Goal: Transaction & Acquisition: Purchase product/service

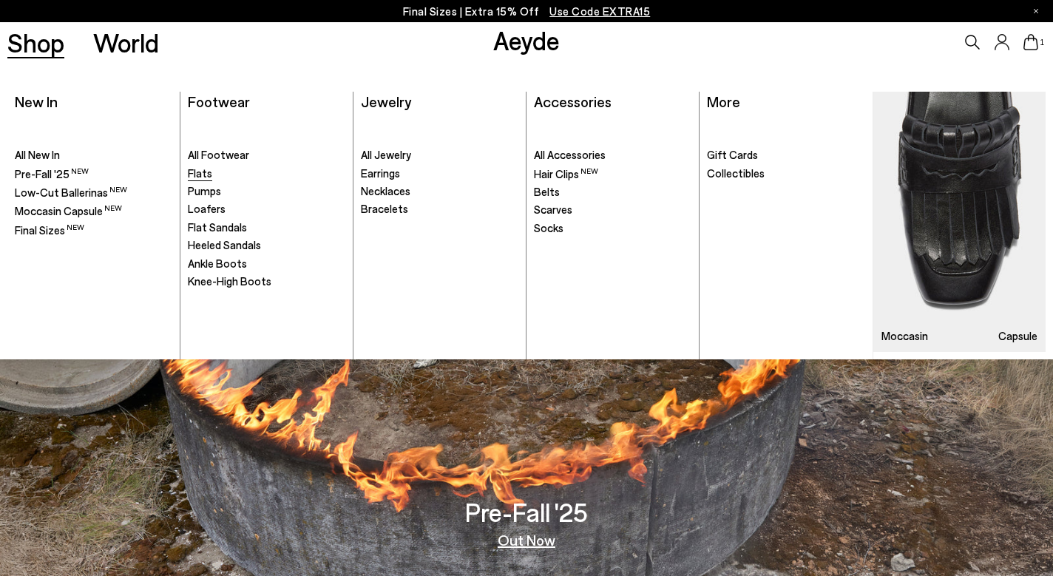
click at [200, 172] on span "Flats" at bounding box center [200, 172] width 24 height 13
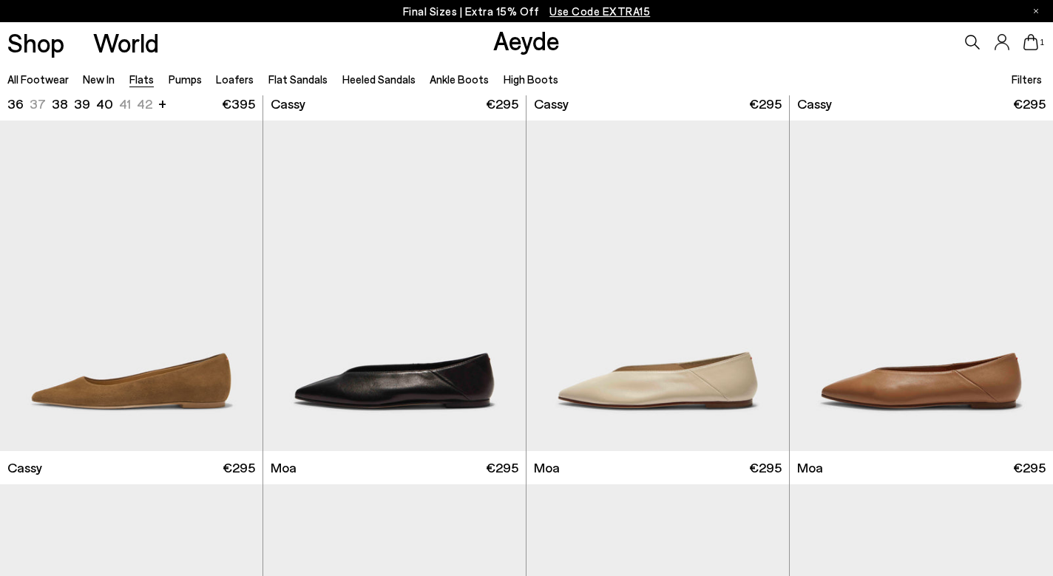
scroll to position [1859, 0]
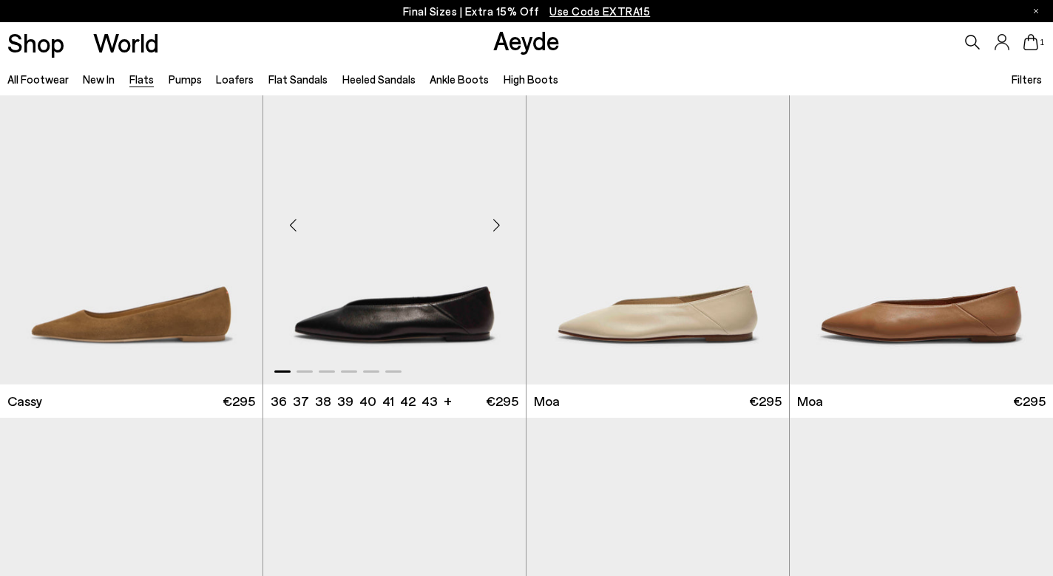
click at [386, 342] on img "1 / 6" at bounding box center [394, 219] width 263 height 330
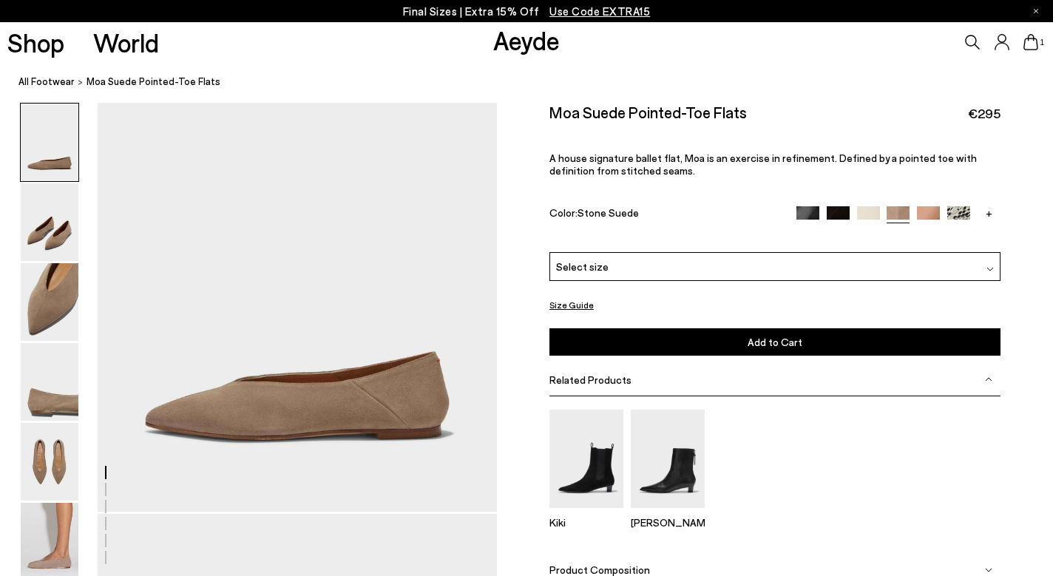
scroll to position [65, 0]
click at [727, 252] on div "Select size" at bounding box center [774, 266] width 451 height 29
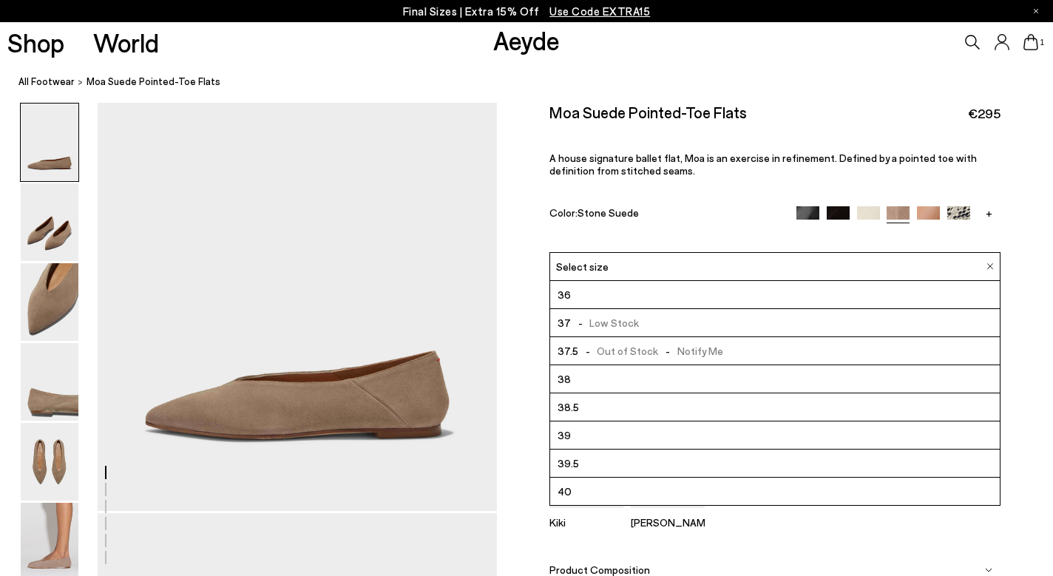
click at [639, 422] on li "39" at bounding box center [775, 436] width 450 height 28
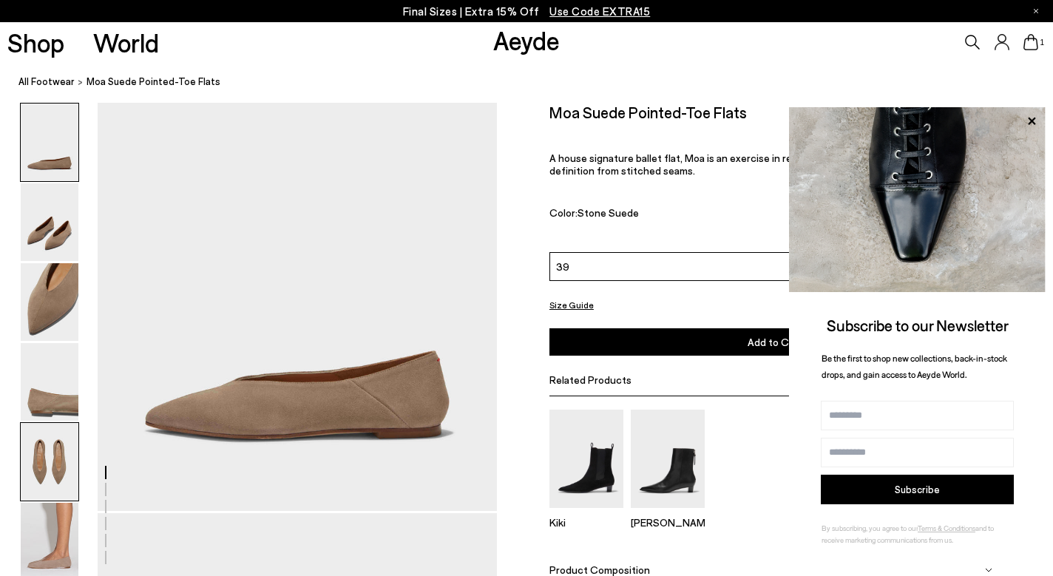
click at [70, 452] on img at bounding box center [50, 462] width 58 height 78
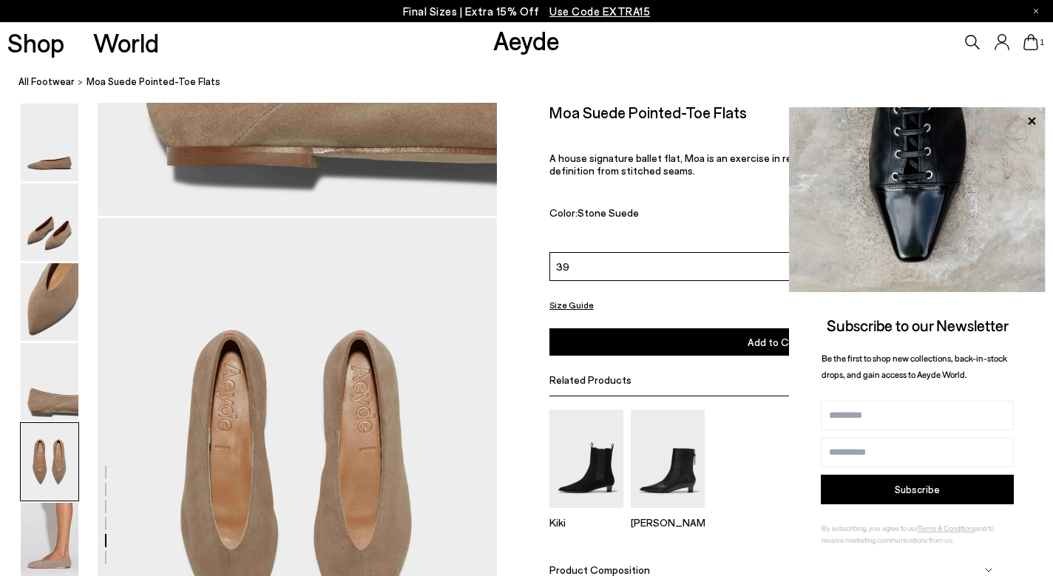
scroll to position [2080, 0]
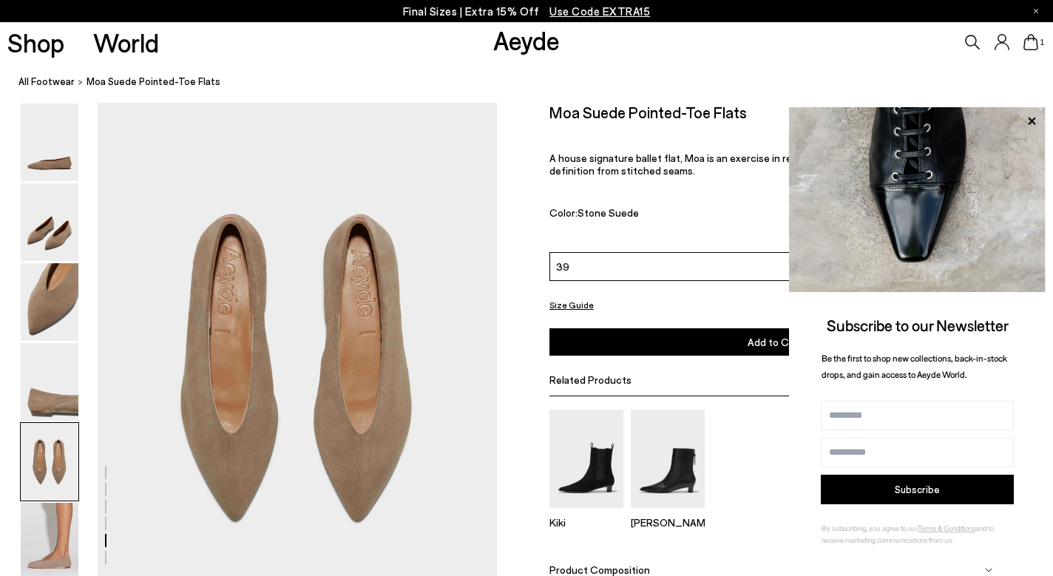
click at [515, 532] on div "Size Guide Shoes Belt Our shoes come in European sizing. The easiest way to mea…" at bounding box center [775, 370] width 556 height 535
click at [1035, 124] on icon at bounding box center [1031, 121] width 19 height 19
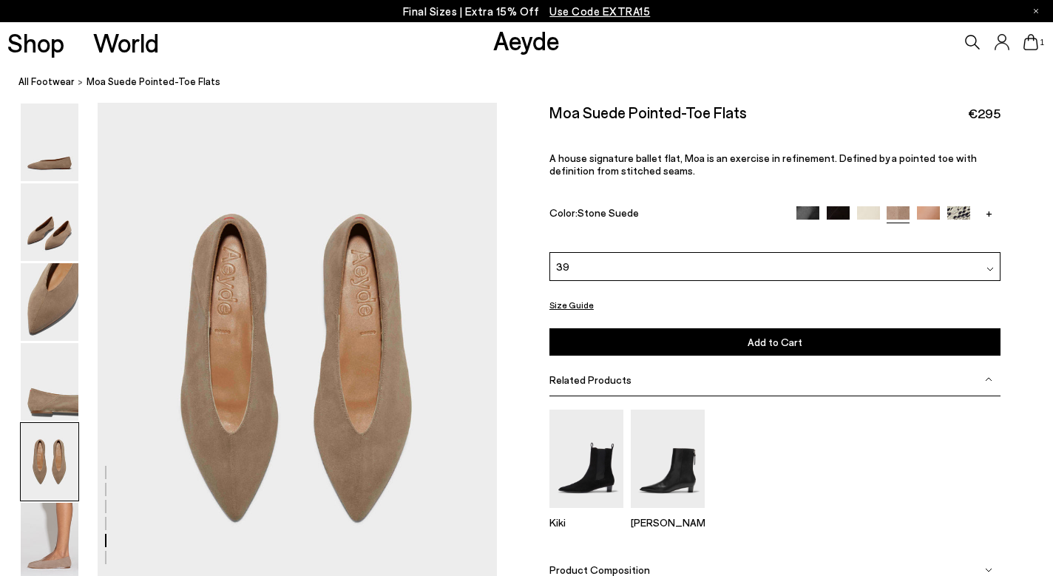
click at [927, 206] on img at bounding box center [928, 217] width 23 height 23
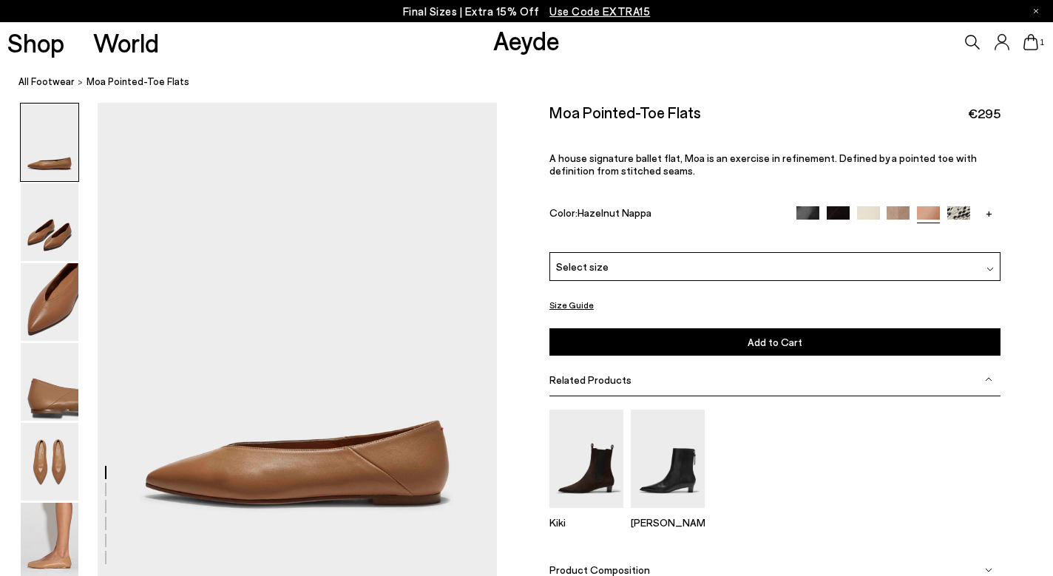
scroll to position [2, 0]
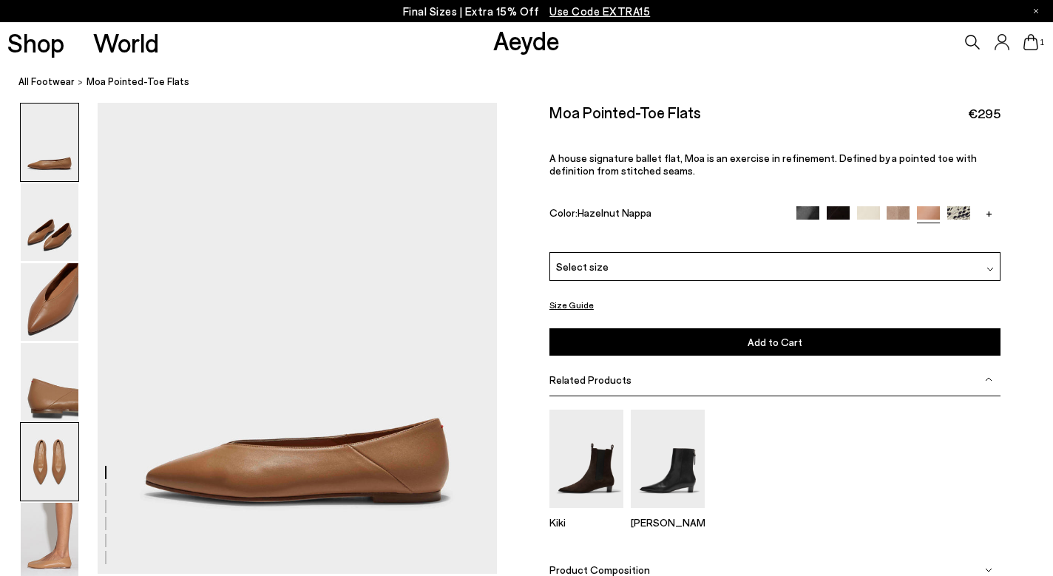
click at [55, 461] on img at bounding box center [50, 462] width 58 height 78
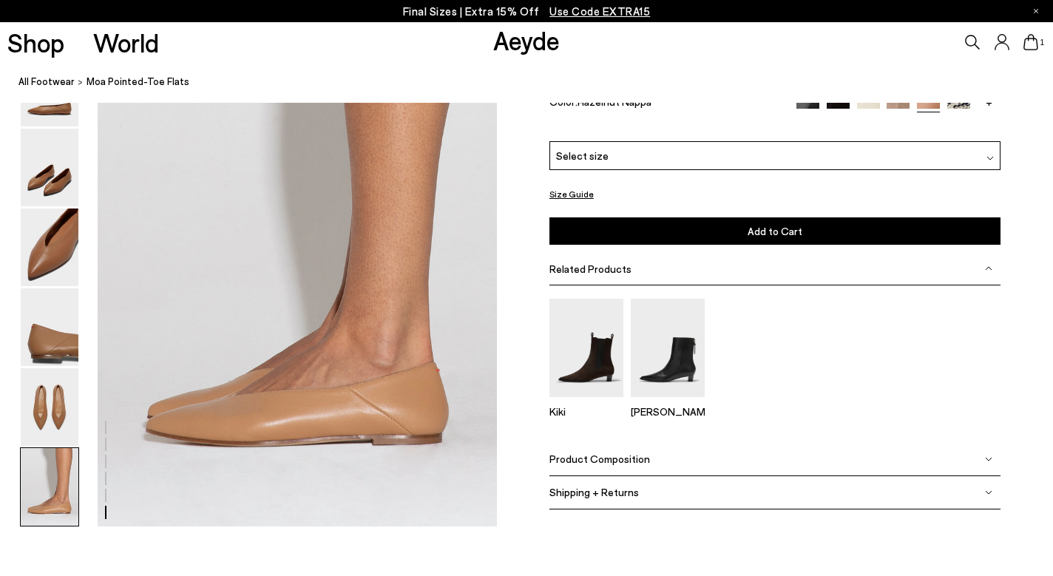
scroll to position [2719, 0]
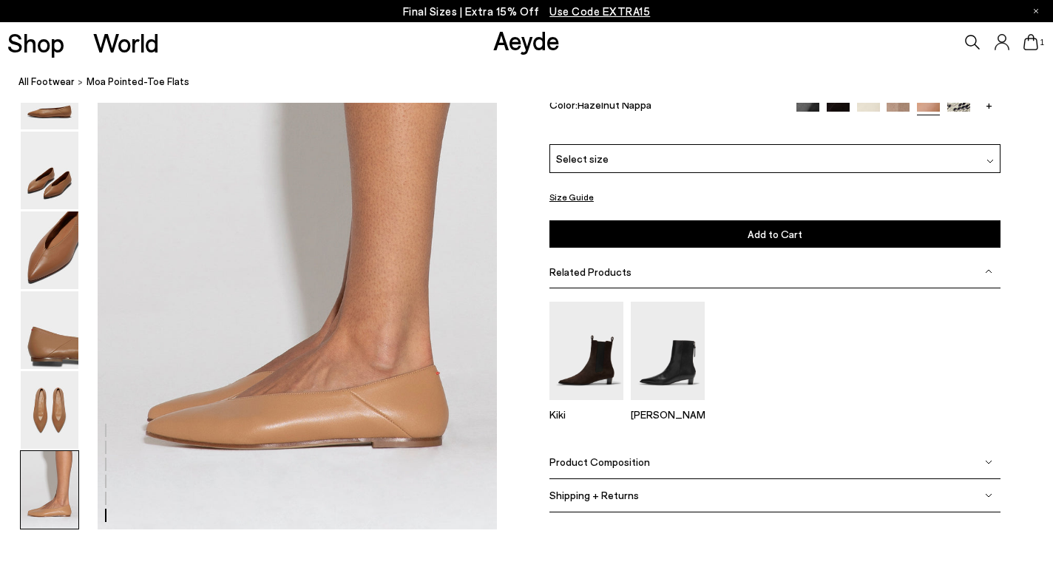
click at [900, 121] on img at bounding box center [898, 109] width 23 height 23
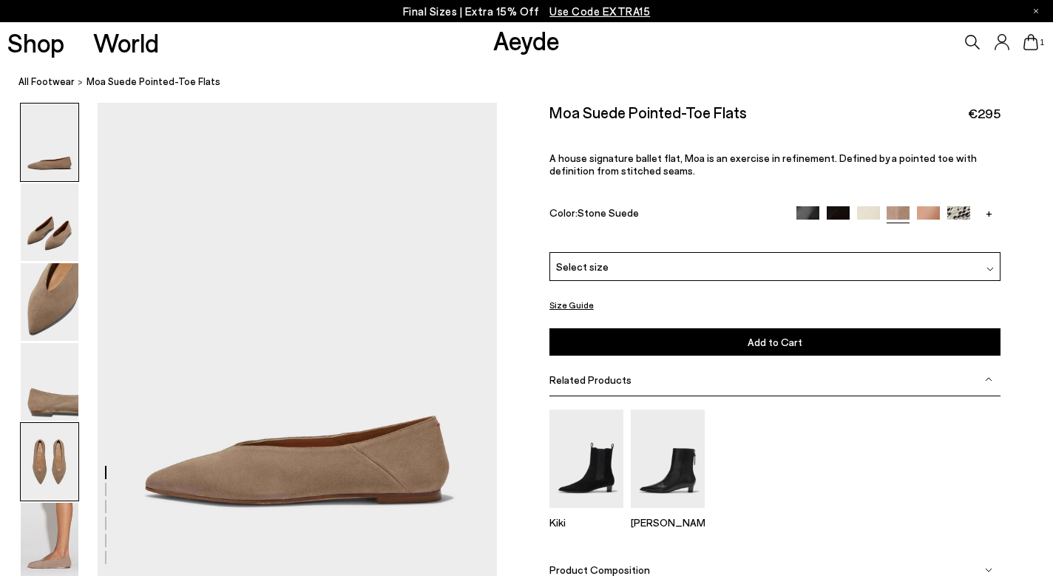
click at [49, 481] on img at bounding box center [50, 462] width 58 height 78
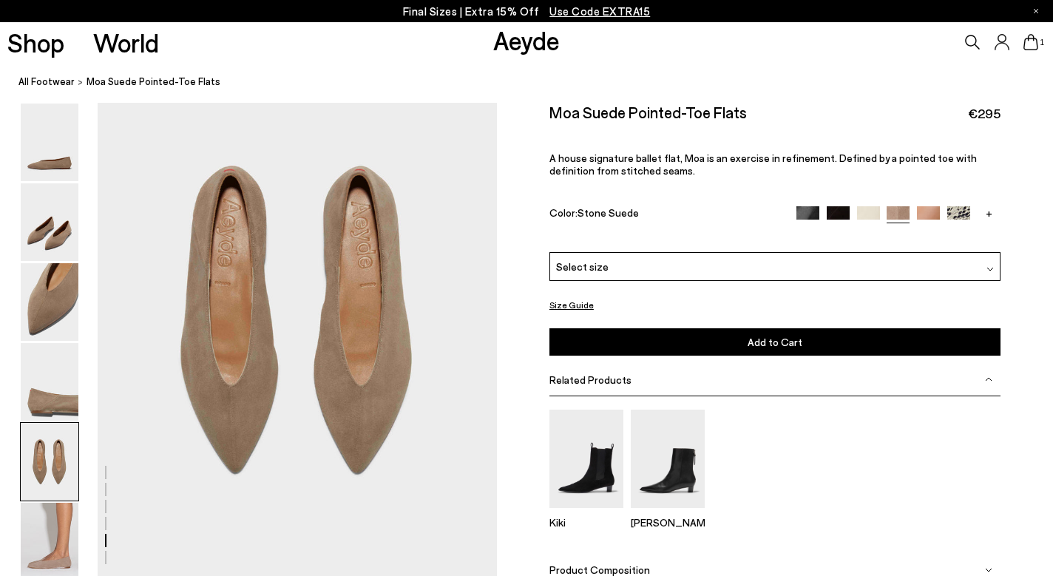
scroll to position [2136, 0]
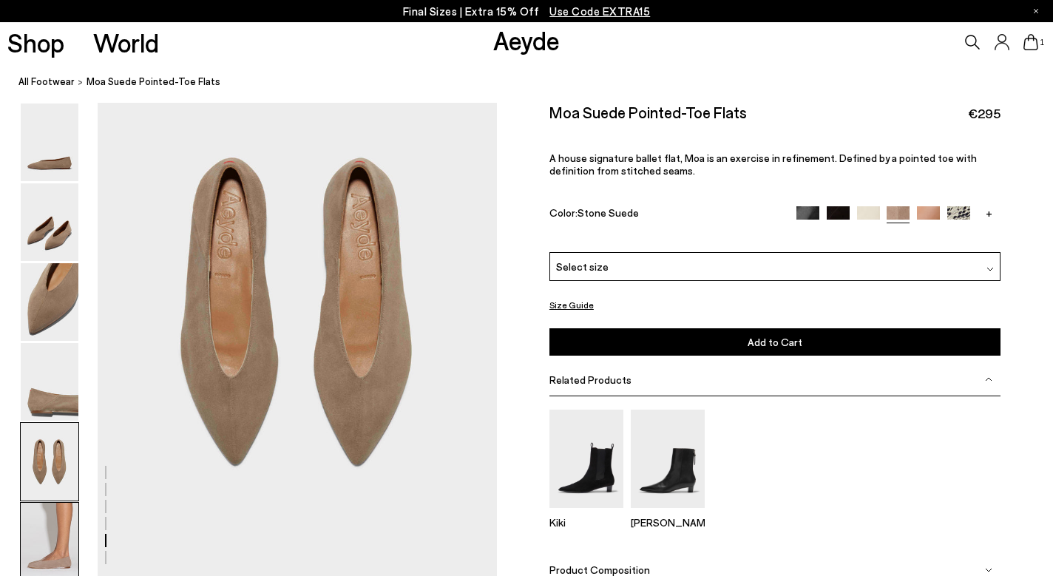
click at [51, 552] on img at bounding box center [50, 542] width 58 height 78
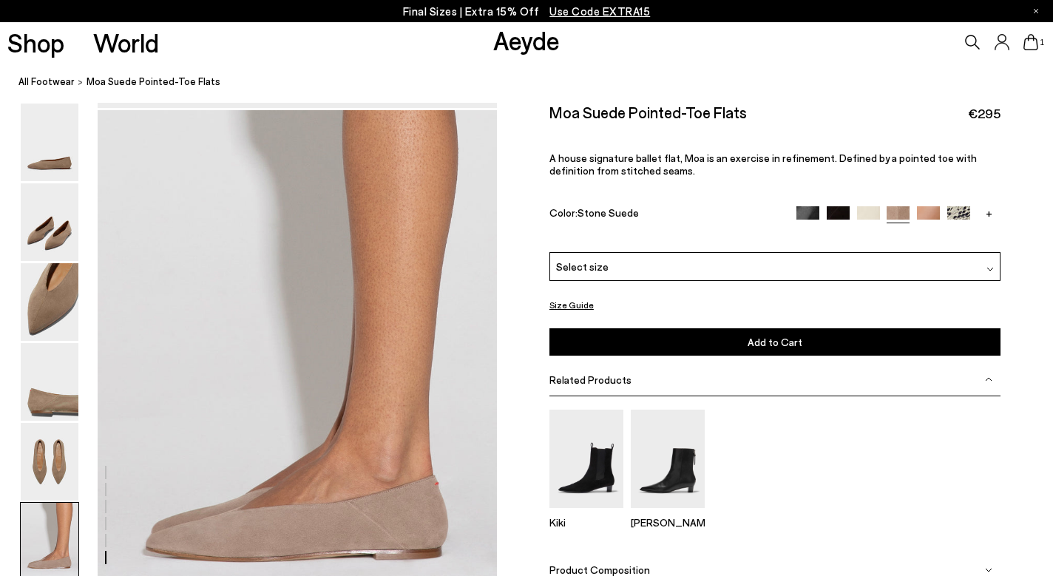
scroll to position [2606, 0]
click at [587, 437] on img at bounding box center [586, 458] width 74 height 98
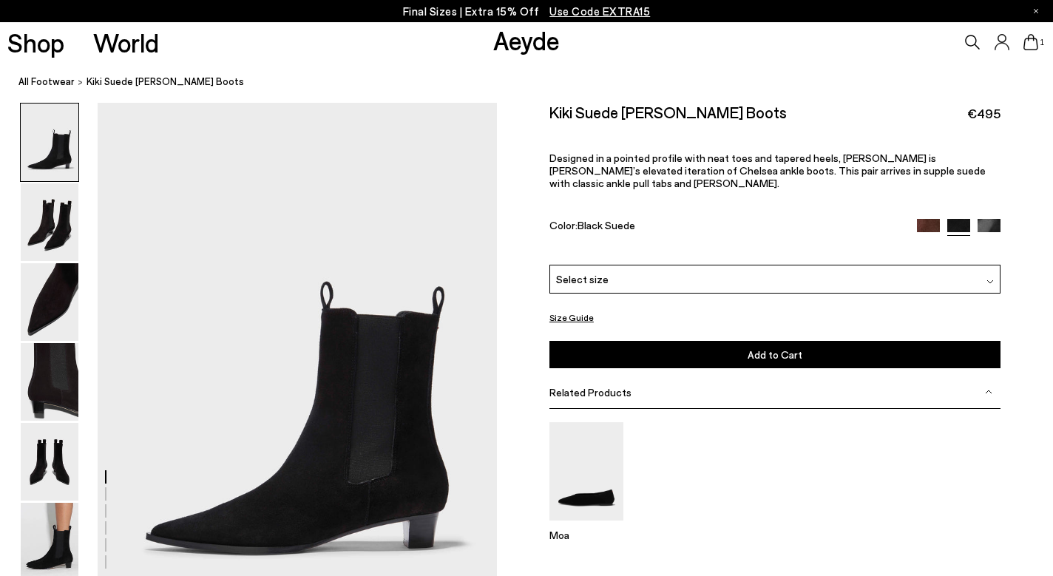
click at [925, 219] on img at bounding box center [928, 230] width 23 height 23
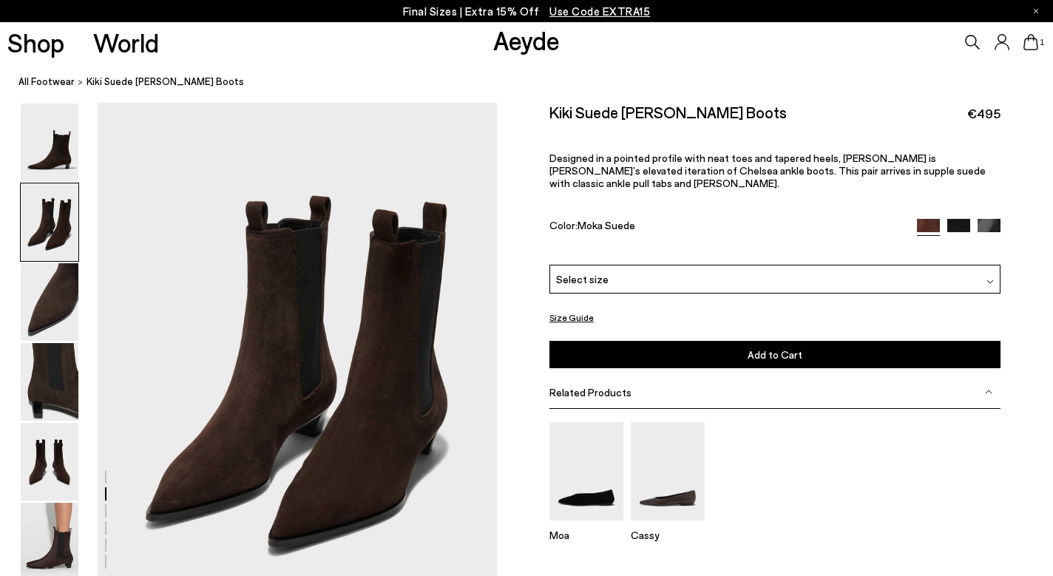
scroll to position [515, 0]
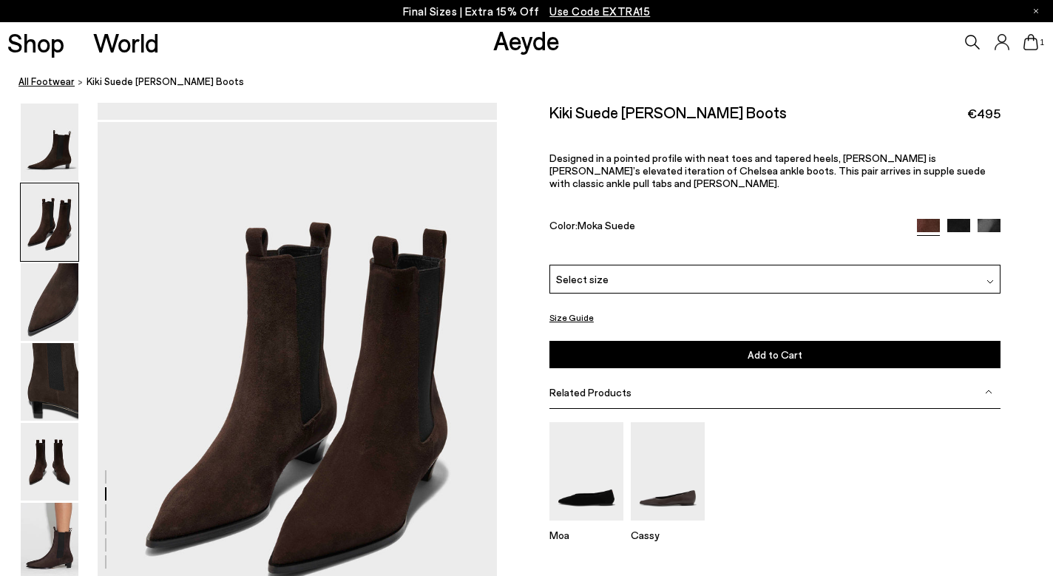
click at [50, 81] on link "All Footwear" at bounding box center [46, 82] width 56 height 16
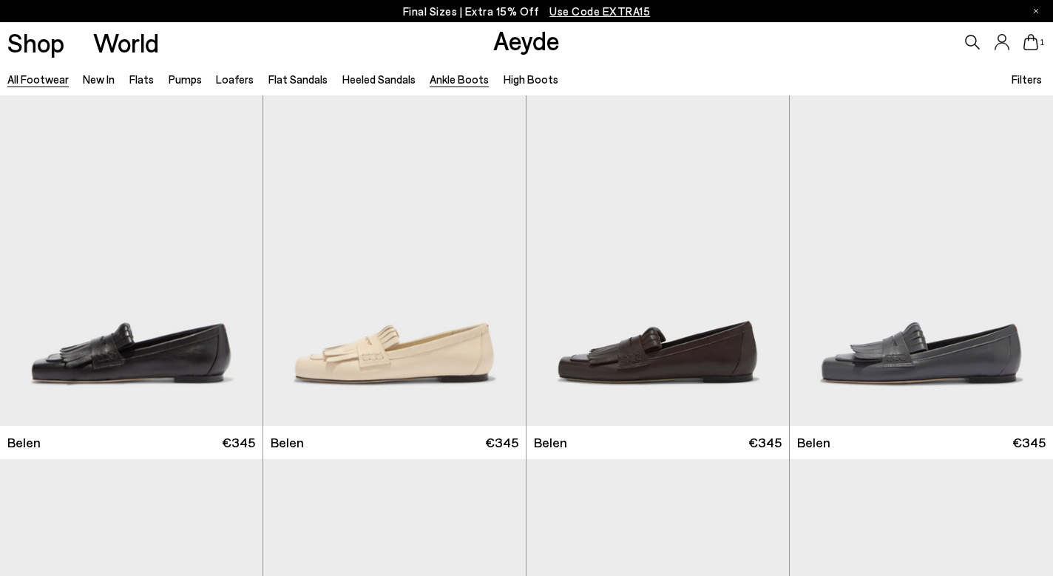
click at [445, 78] on link "Ankle Boots" at bounding box center [459, 78] width 59 height 13
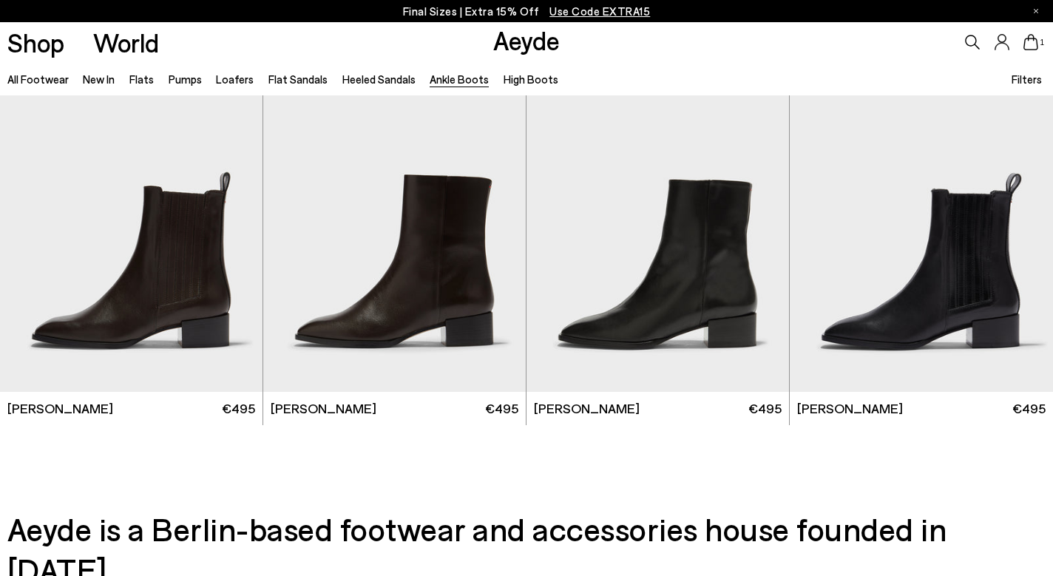
scroll to position [2939, 0]
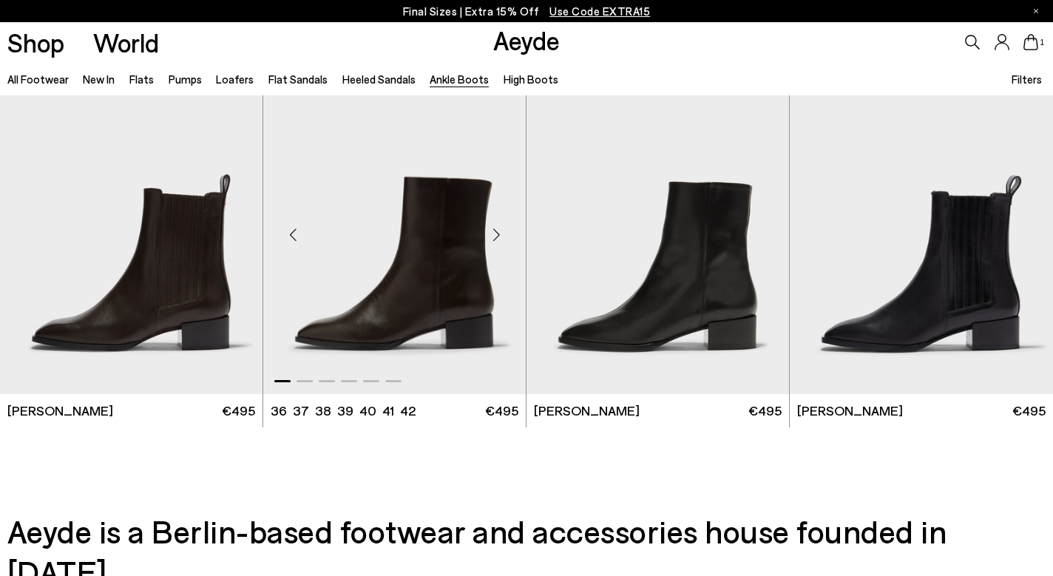
click at [495, 232] on div "Next slide" at bounding box center [496, 234] width 44 height 44
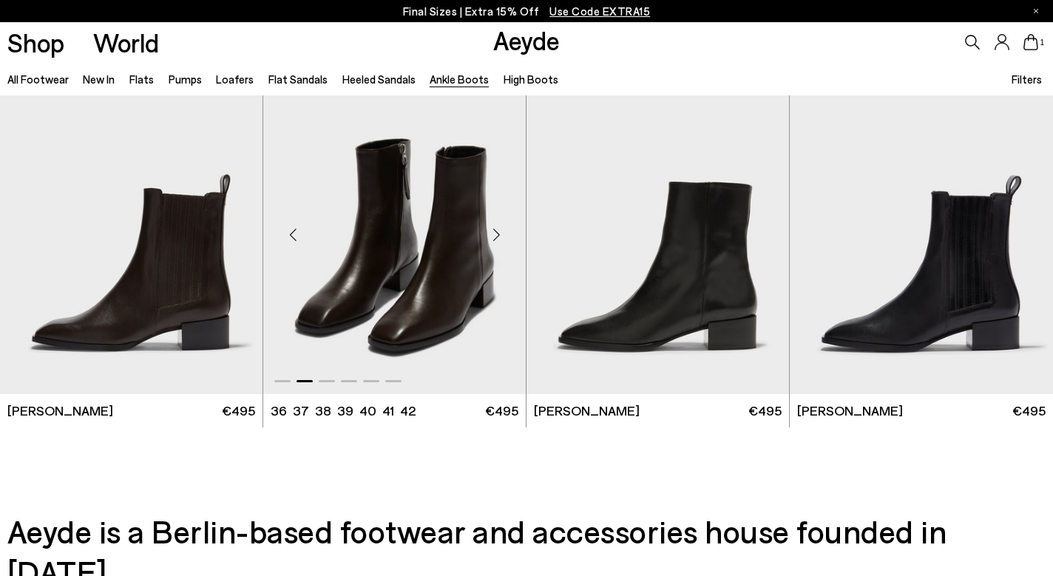
click at [495, 232] on div "Next slide" at bounding box center [496, 234] width 44 height 44
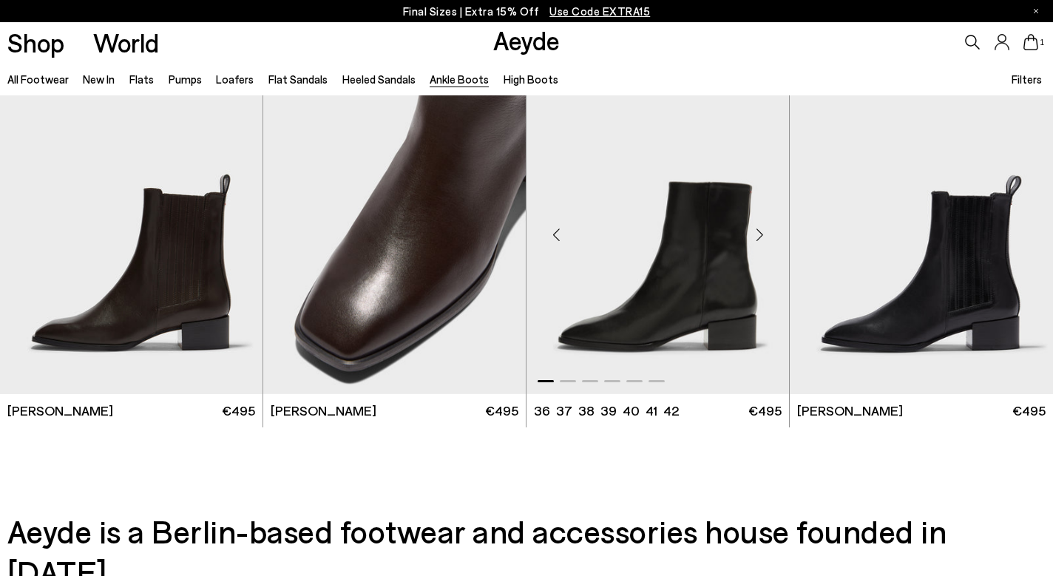
click at [759, 231] on div "Next slide" at bounding box center [759, 234] width 44 height 44
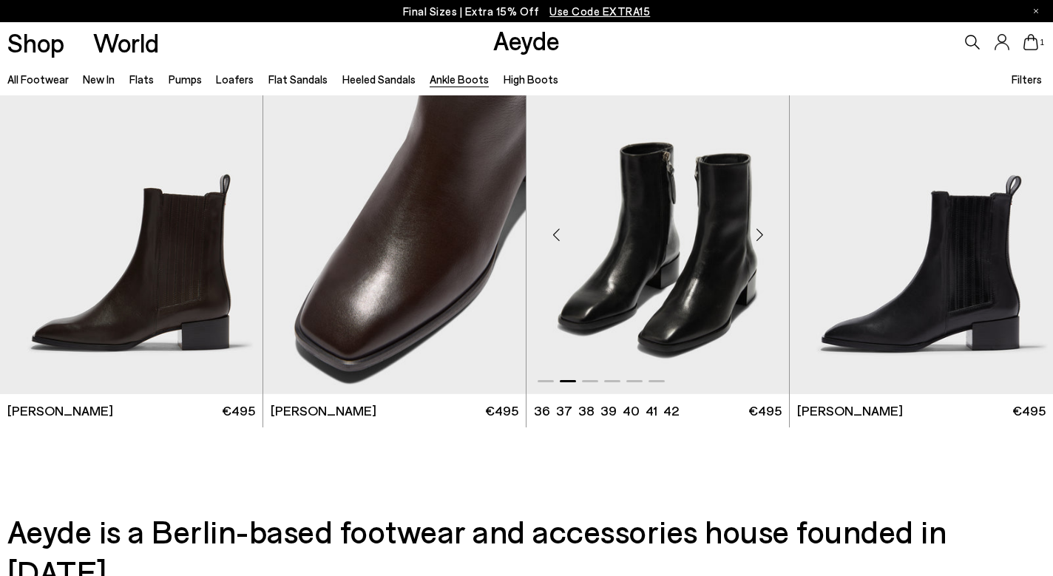
click at [759, 231] on div "Next slide" at bounding box center [759, 234] width 44 height 44
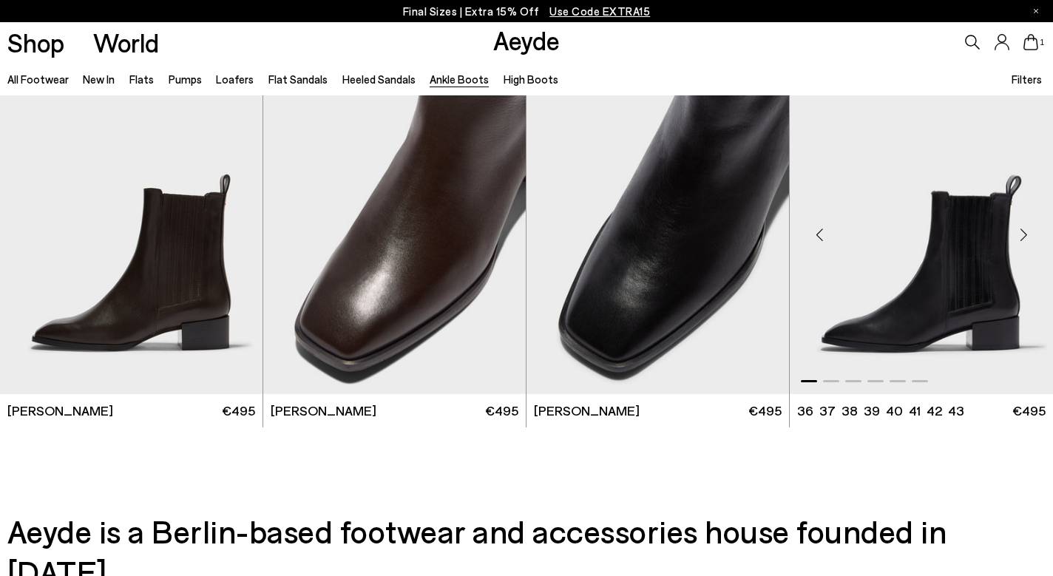
click at [1021, 233] on div "Next slide" at bounding box center [1023, 234] width 44 height 44
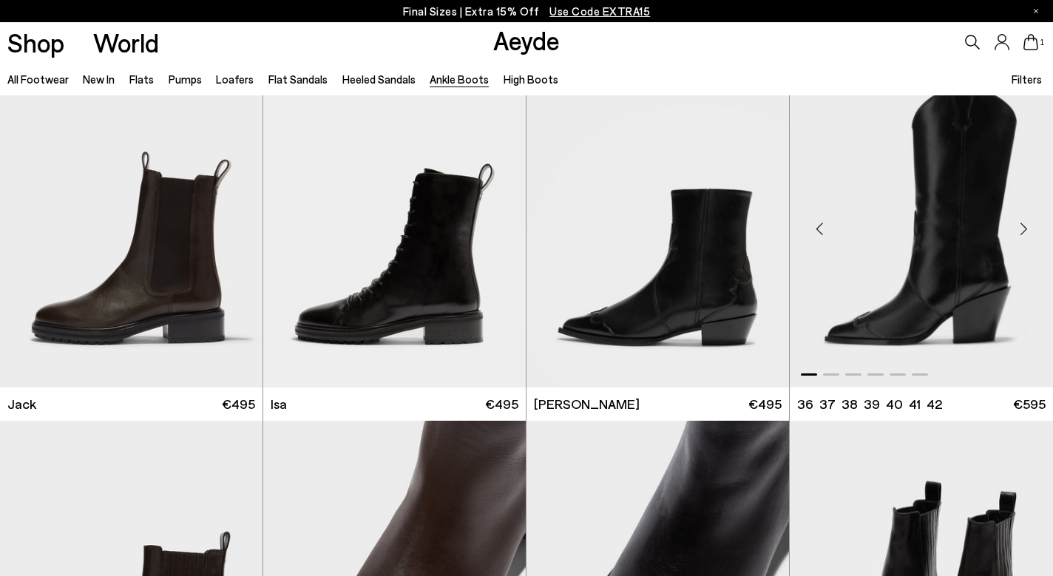
scroll to position [2580, 0]
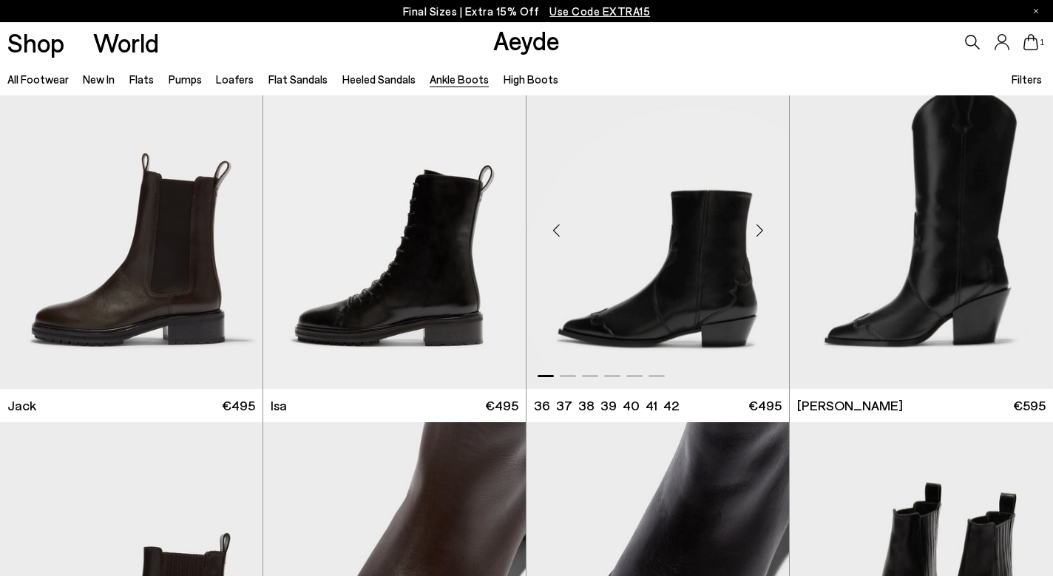
click at [758, 228] on div "Next slide" at bounding box center [759, 230] width 44 height 44
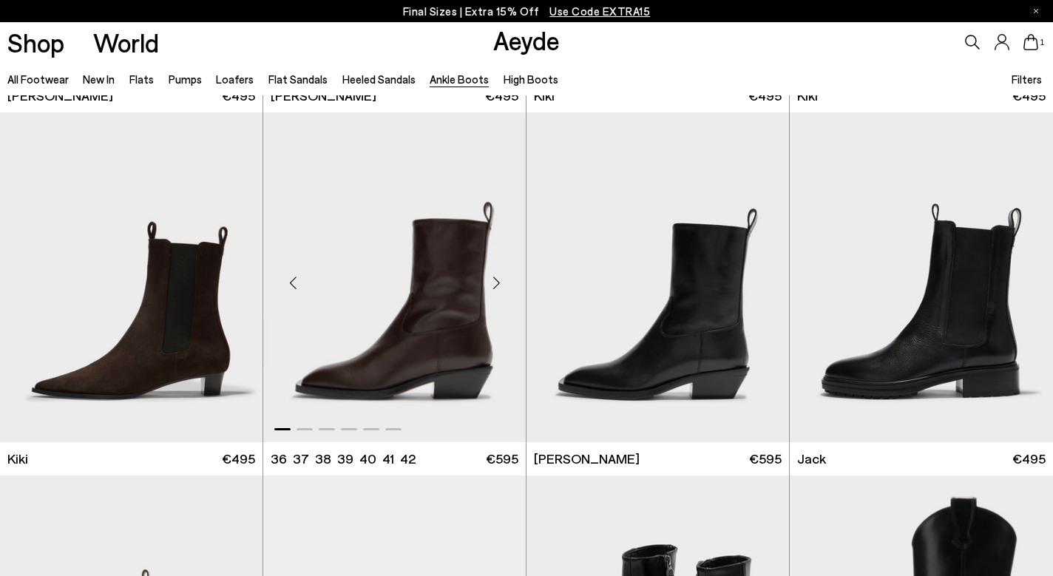
scroll to position [2164, 0]
click at [232, 280] on div "Next slide" at bounding box center [233, 283] width 44 height 44
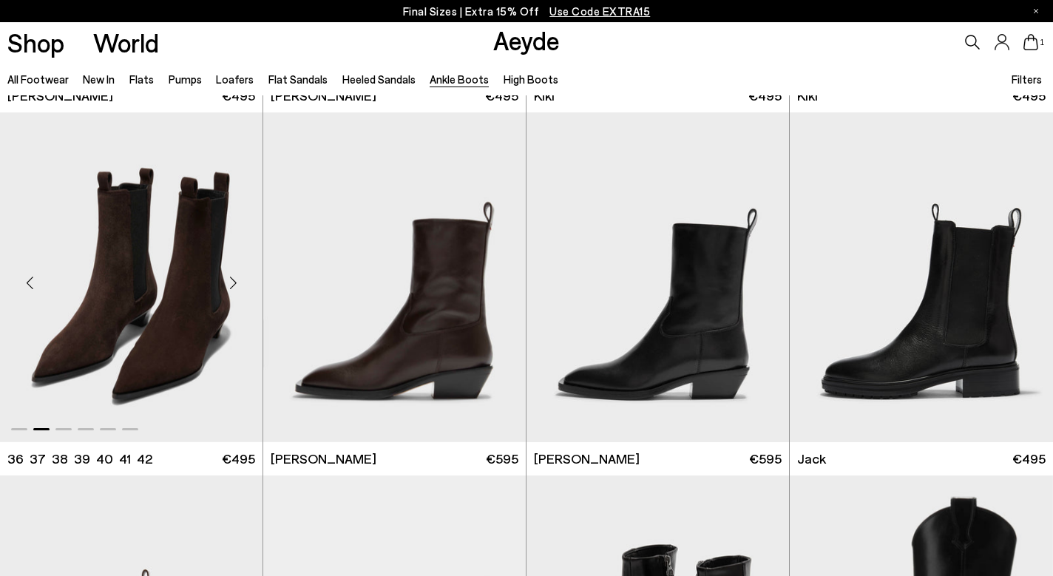
click at [232, 280] on div "Next slide" at bounding box center [233, 283] width 44 height 44
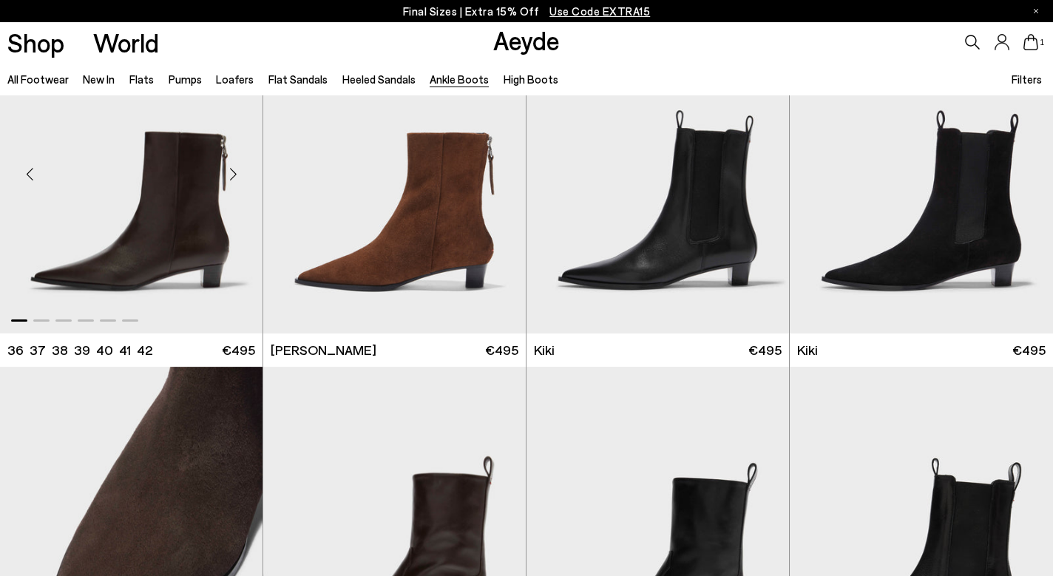
scroll to position [1890, 0]
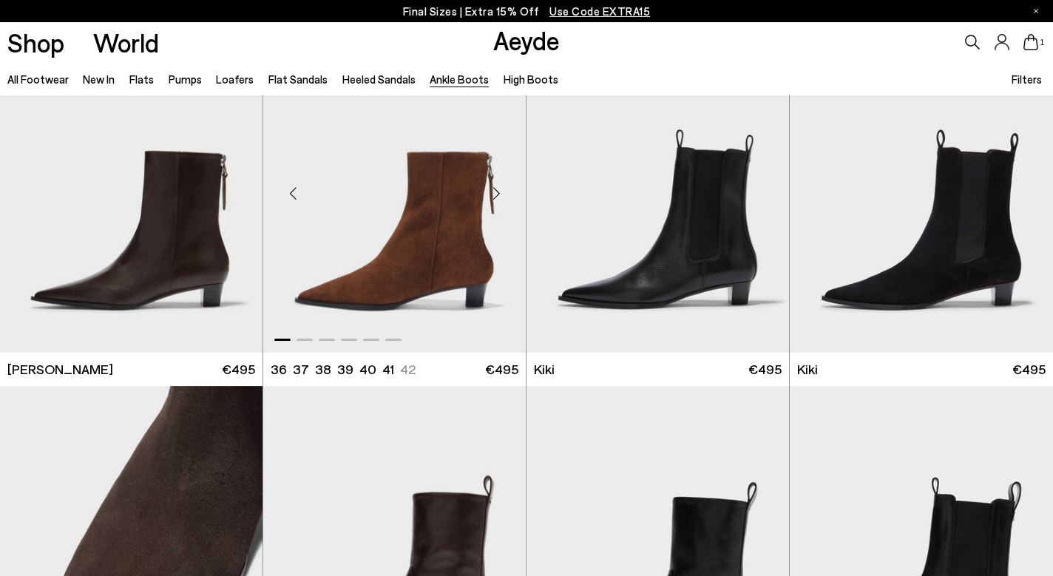
click at [498, 189] on div "Next slide" at bounding box center [496, 193] width 44 height 44
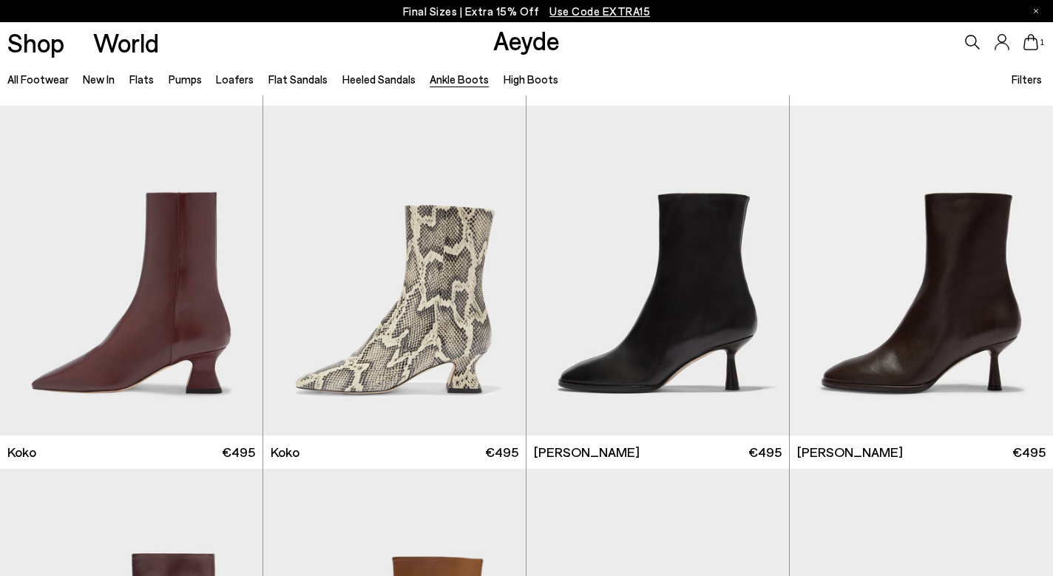
scroll to position [715, 0]
